Goal: Information Seeking & Learning: Check status

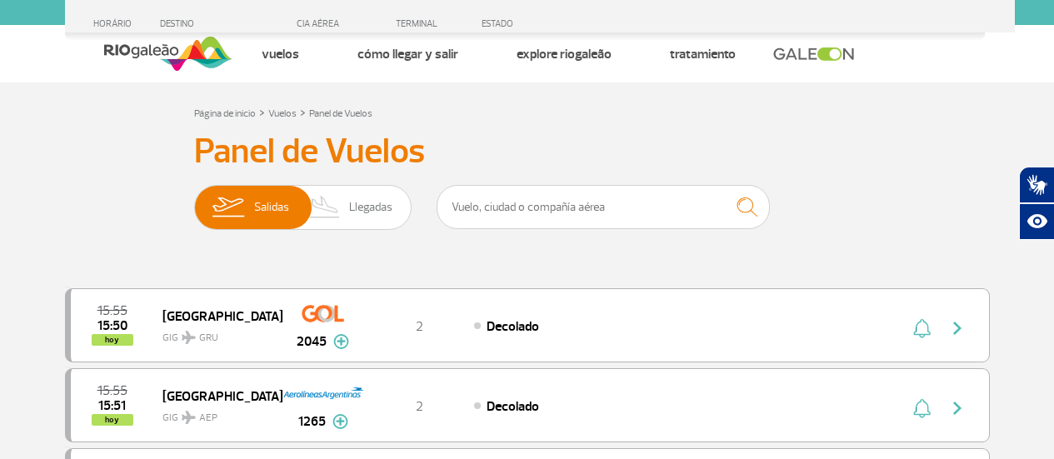
select select "es"
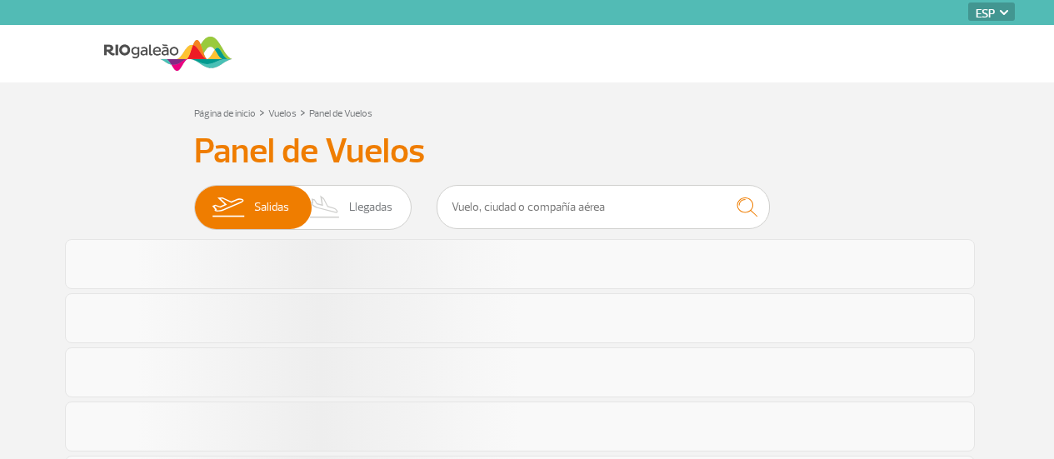
select select "es"
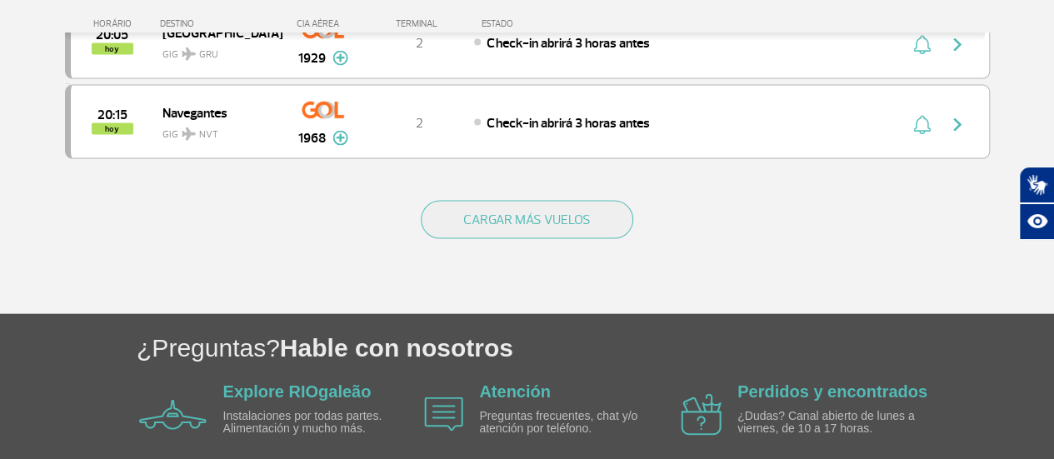
scroll to position [1745, 0]
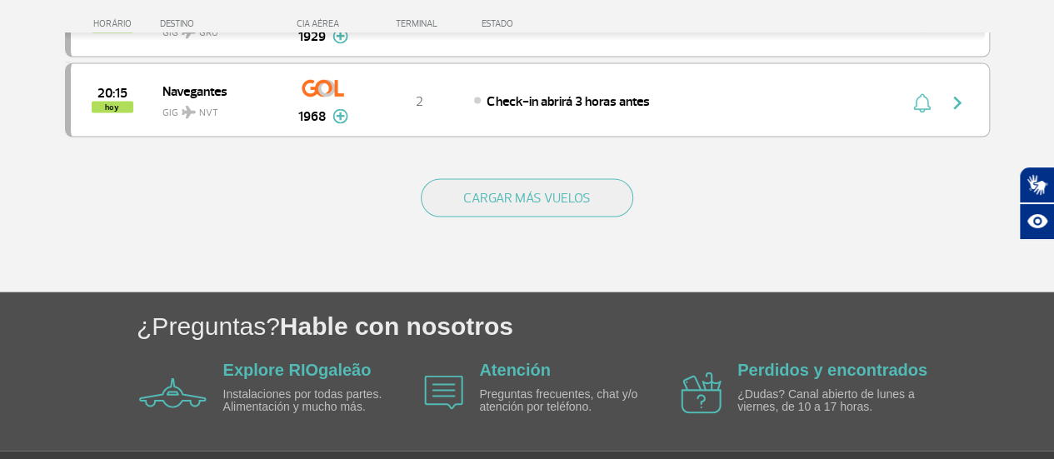
click at [641, 158] on div "CARGAR MÁS VUELOS" at bounding box center [527, 225] width 925 height 134
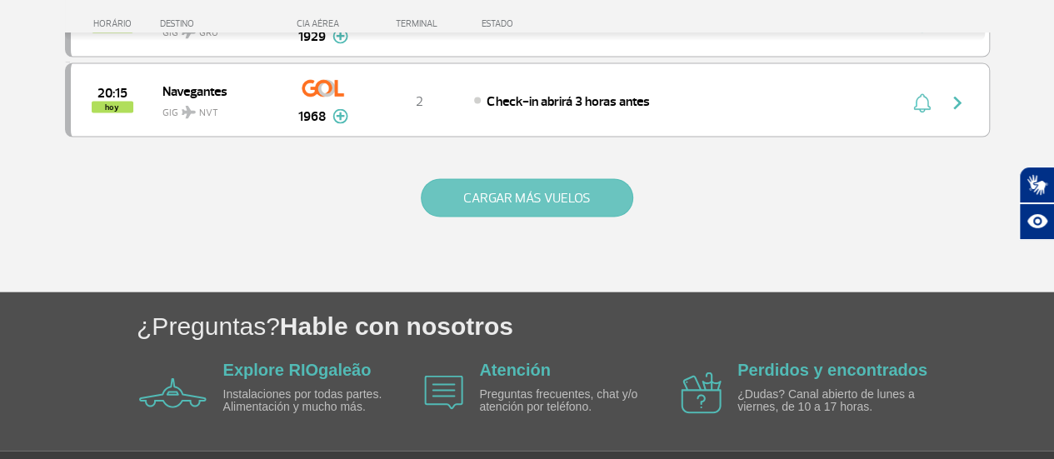
click at [601, 179] on button "CARGAR MÁS VUELOS" at bounding box center [527, 198] width 213 height 38
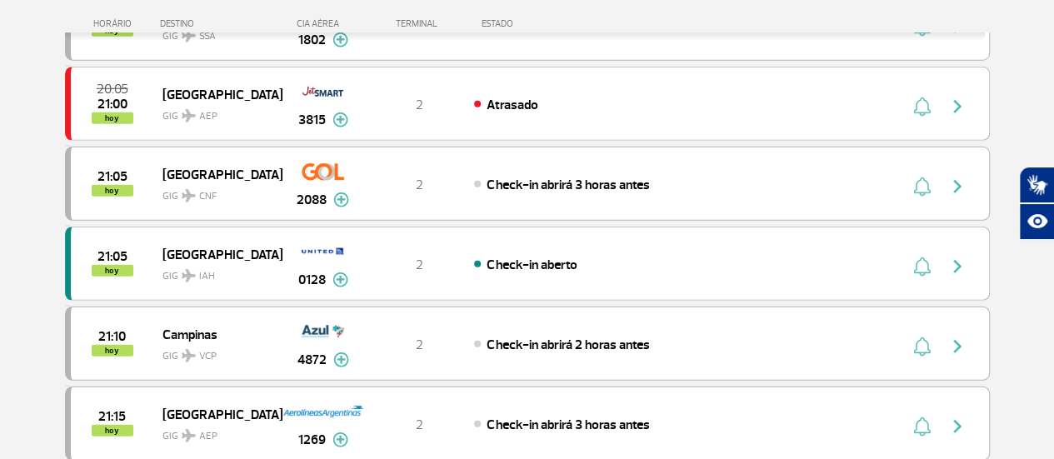
scroll to position [2329, 0]
